Goal: Register for event/course

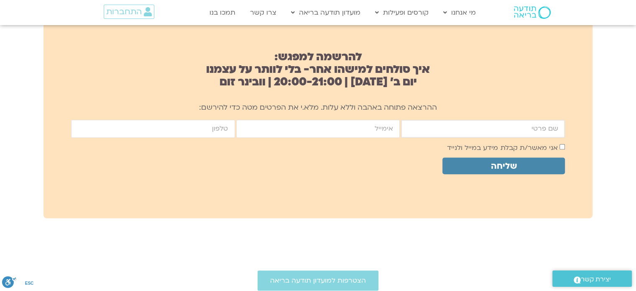
click at [495, 130] on input "firstname" at bounding box center [483, 129] width 164 height 18
type input "[PERSON_NAME] [PERSON_NAME]"
type input "eyalpick@gmail.com"
type input "0522948196"
type input "איל"
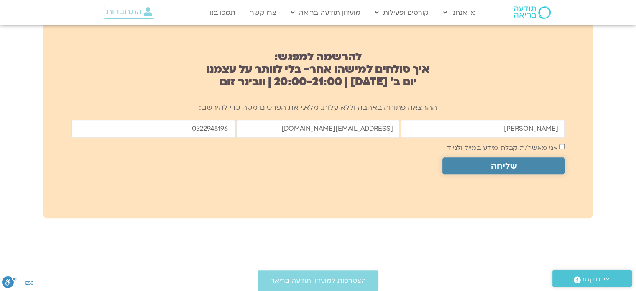
click at [516, 167] on span "שליחה" at bounding box center [504, 166] width 26 height 10
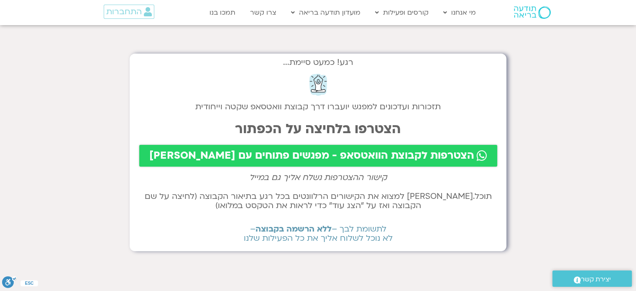
click at [344, 155] on span "הצטרפות לקבוצת הוואטסאפ - מפגשים פתוחים עם [PERSON_NAME]" at bounding box center [311, 156] width 325 height 12
